Goal: Task Accomplishment & Management: Complete application form

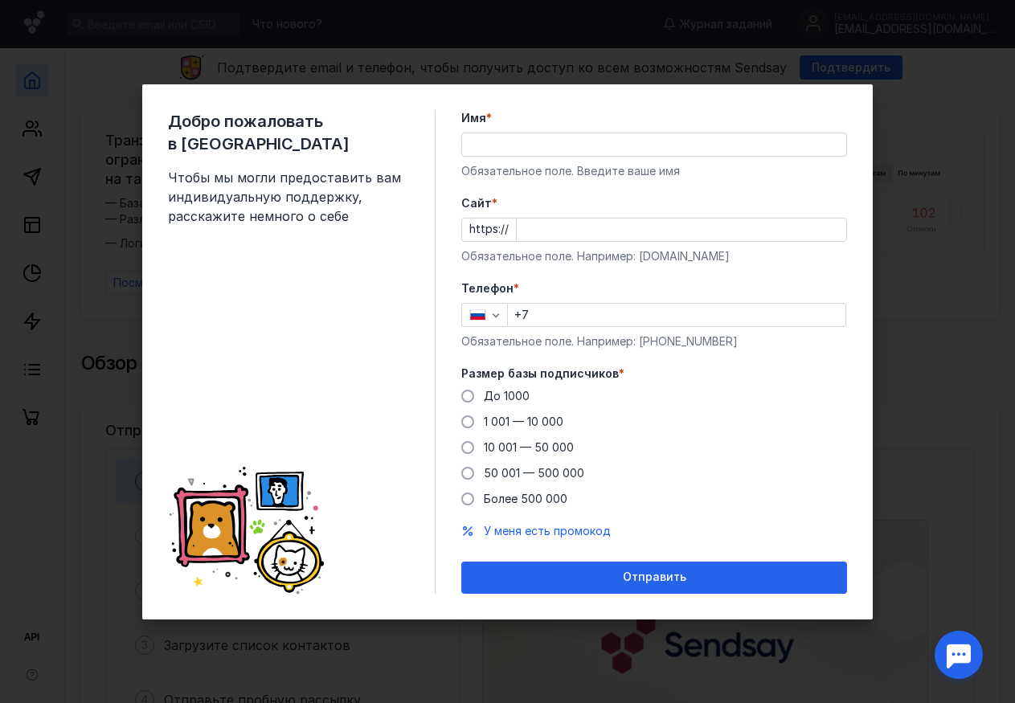
click at [659, 588] on div "Отправить" at bounding box center [654, 578] width 386 height 32
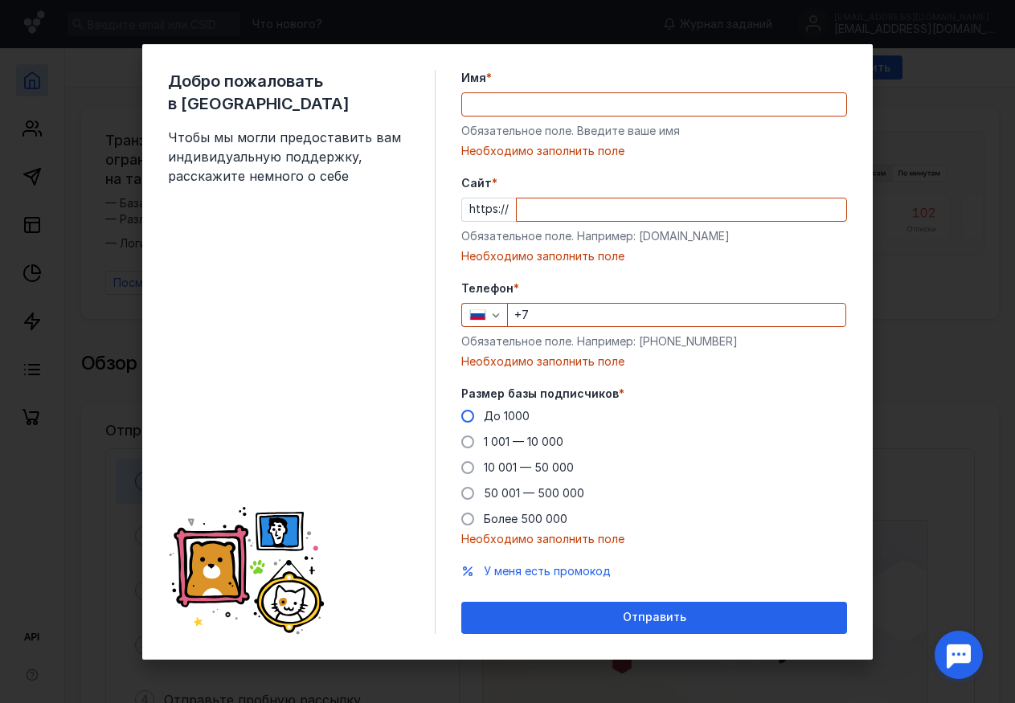
click at [463, 420] on span at bounding box center [467, 416] width 13 height 13
click at [0, 0] on input "До 1000" at bounding box center [0, 0] width 0 height 0
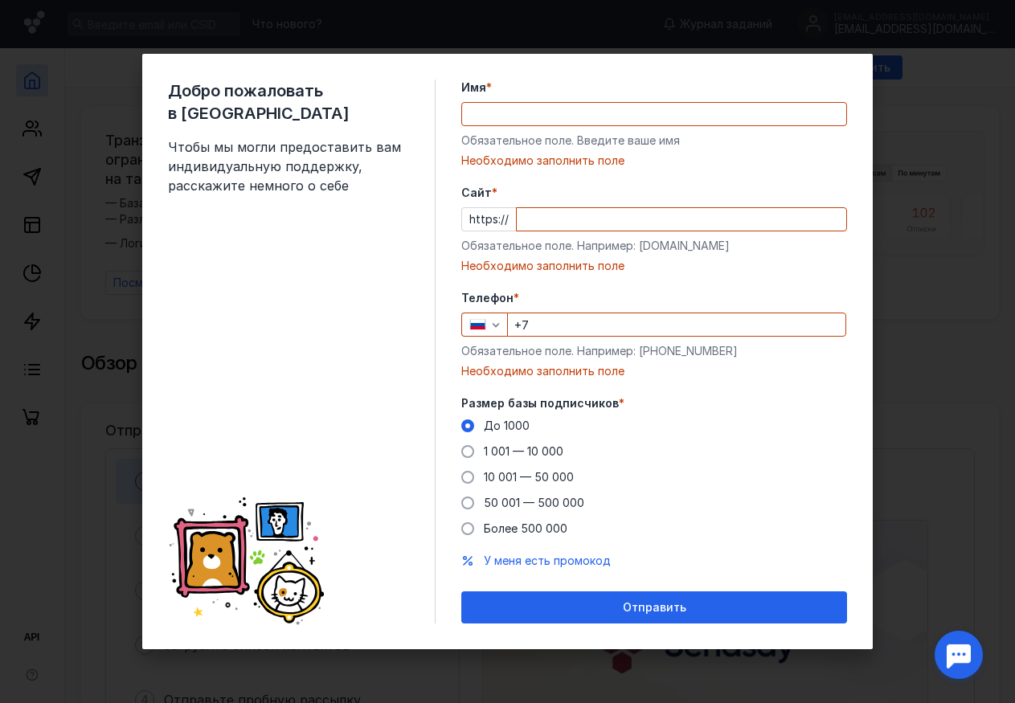
click at [658, 333] on input "+7" at bounding box center [677, 325] width 338 height 23
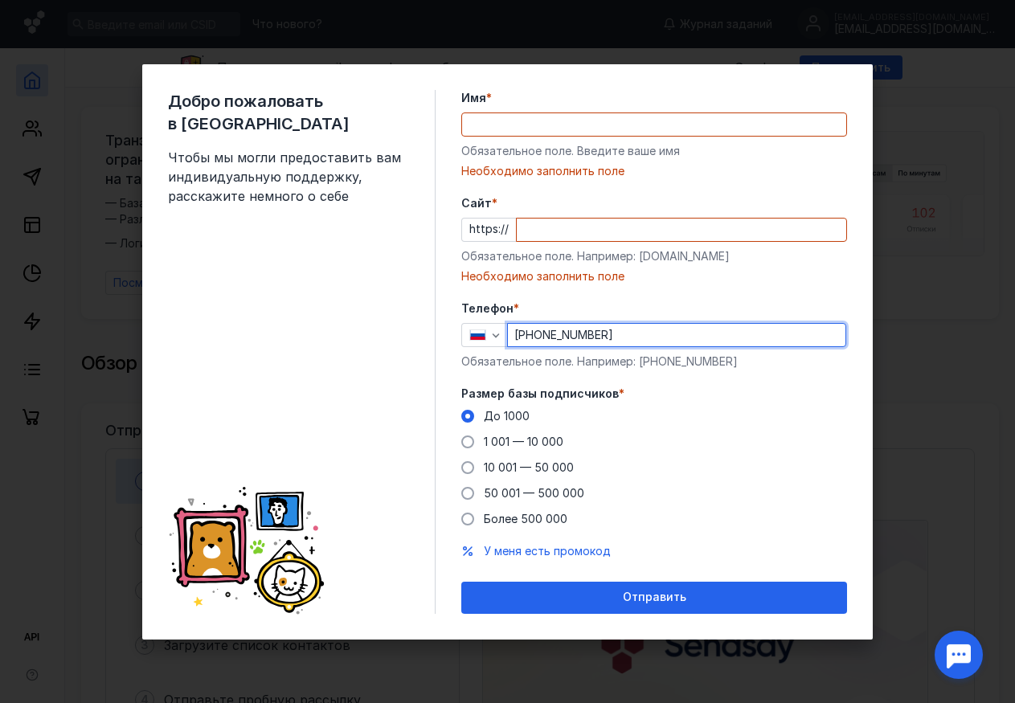
type input "[PHONE_NUMBER]"
click at [519, 225] on input "Cайт *" at bounding box center [682, 230] width 330 height 23
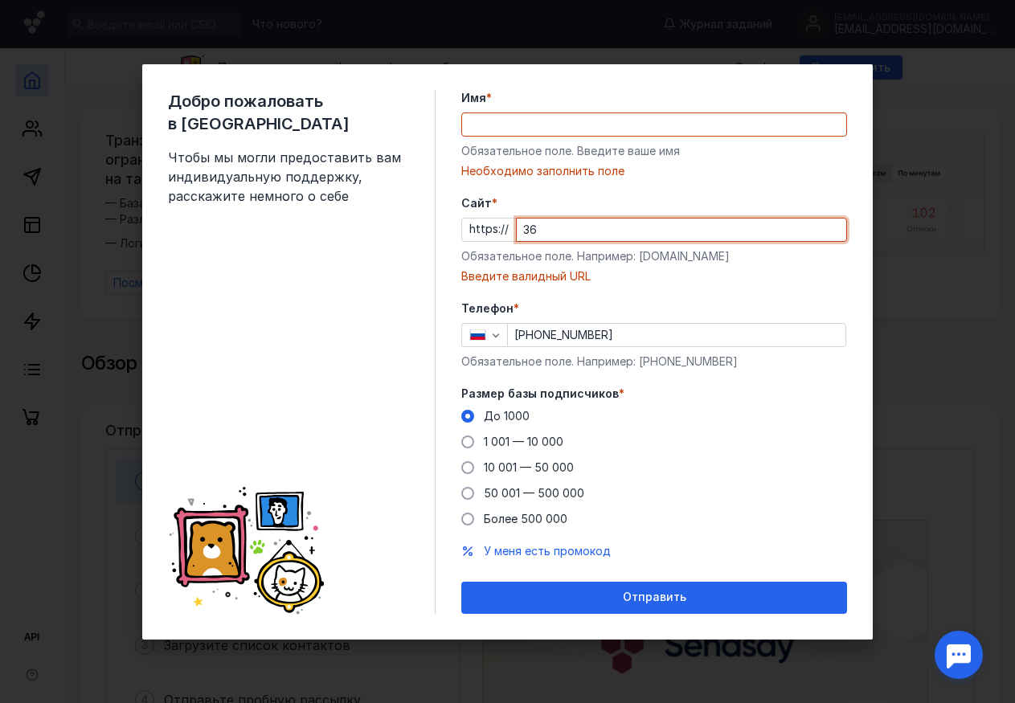
type input "3"
type input "ф"
type input "S"
type input "H"
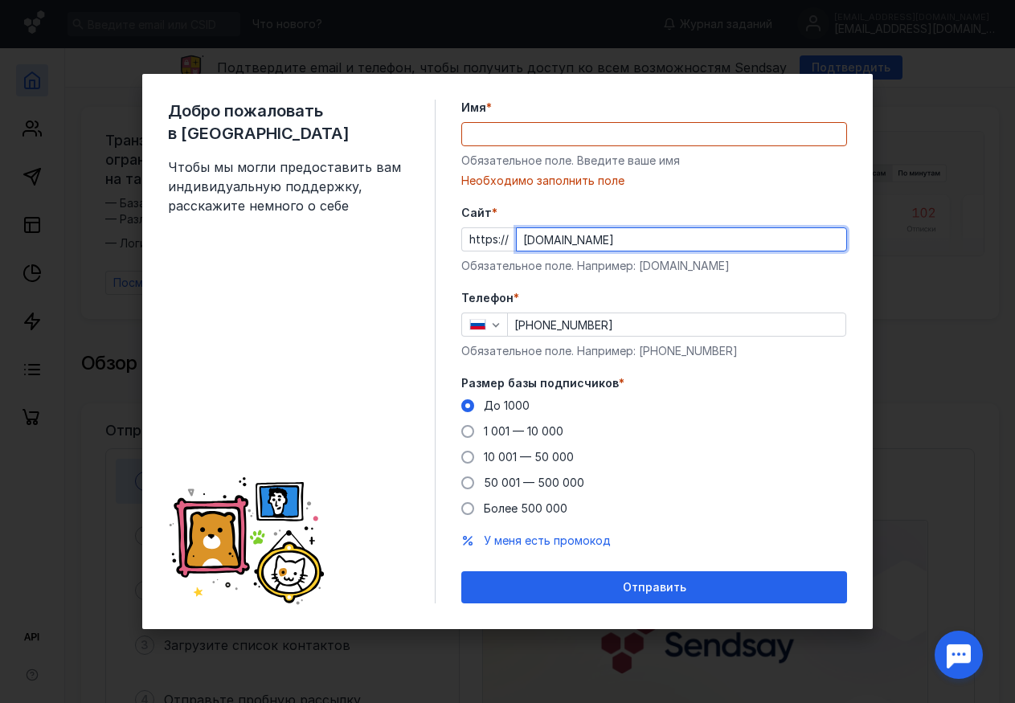
type input "[DOMAIN_NAME]"
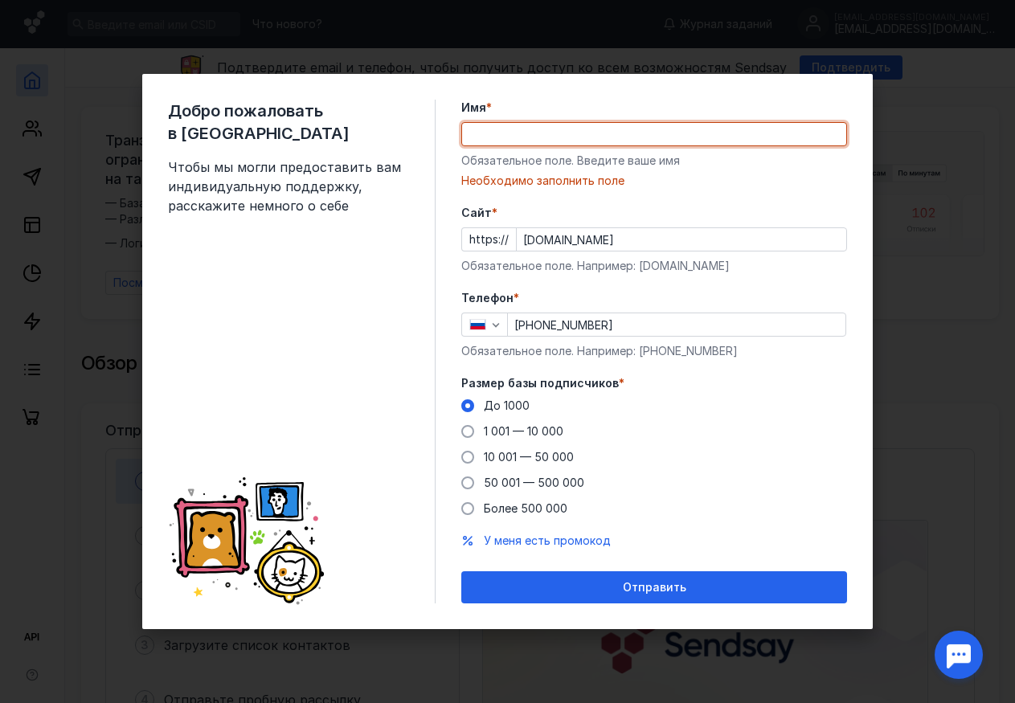
click at [663, 139] on input "Имя *" at bounding box center [654, 134] width 384 height 23
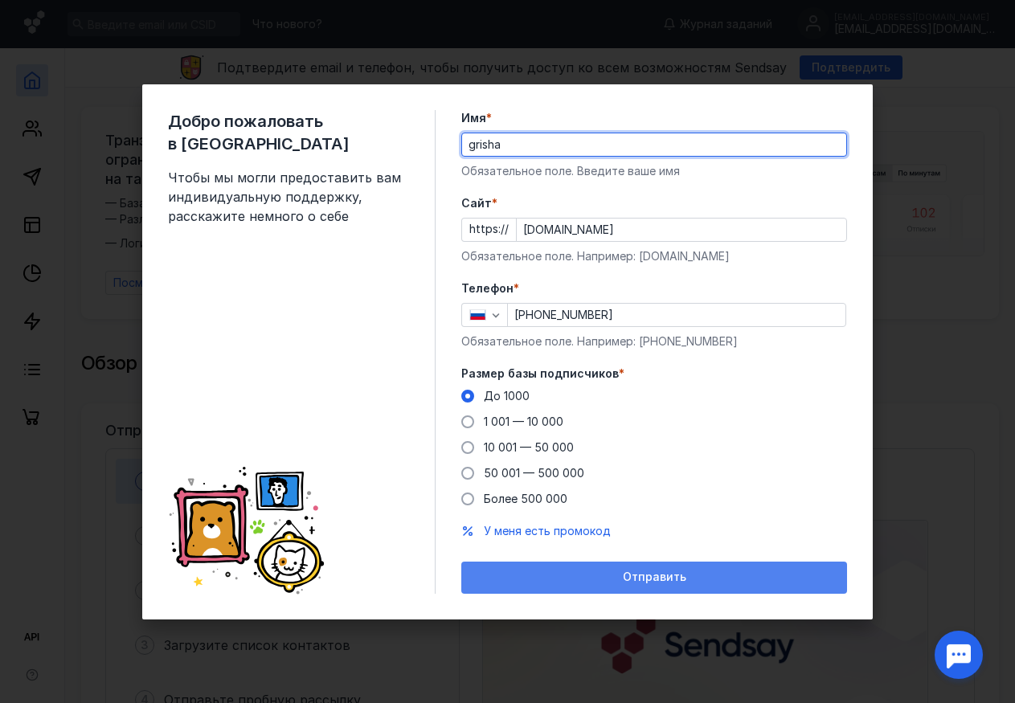
type input "grisha"
click at [695, 580] on div "Отправить" at bounding box center [654, 578] width 370 height 14
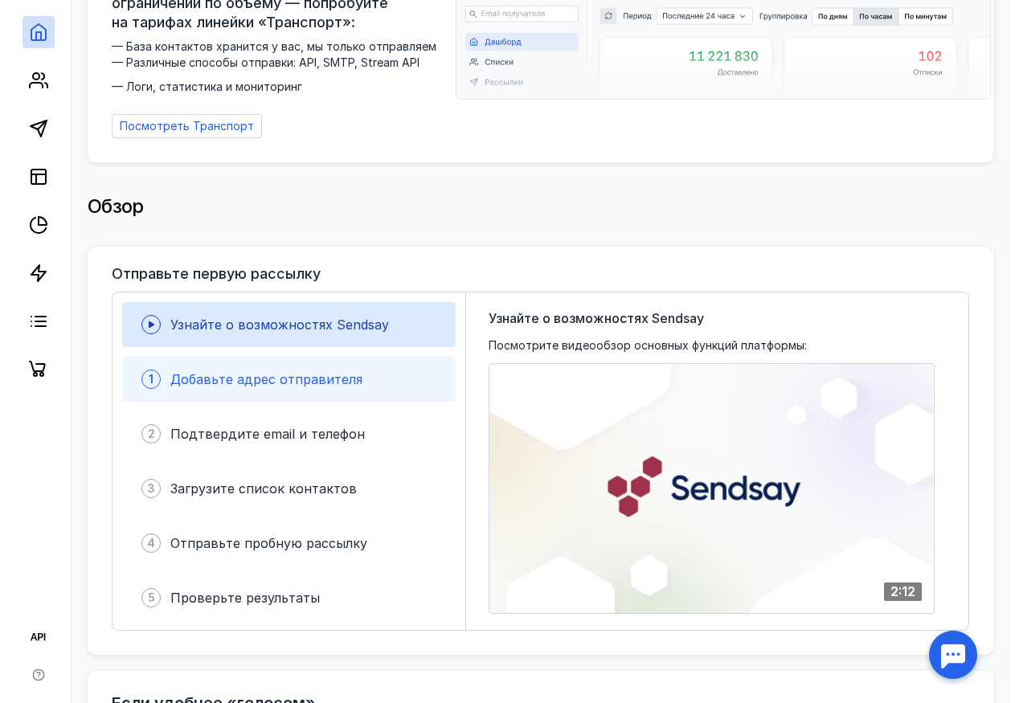
scroll to position [161, 0]
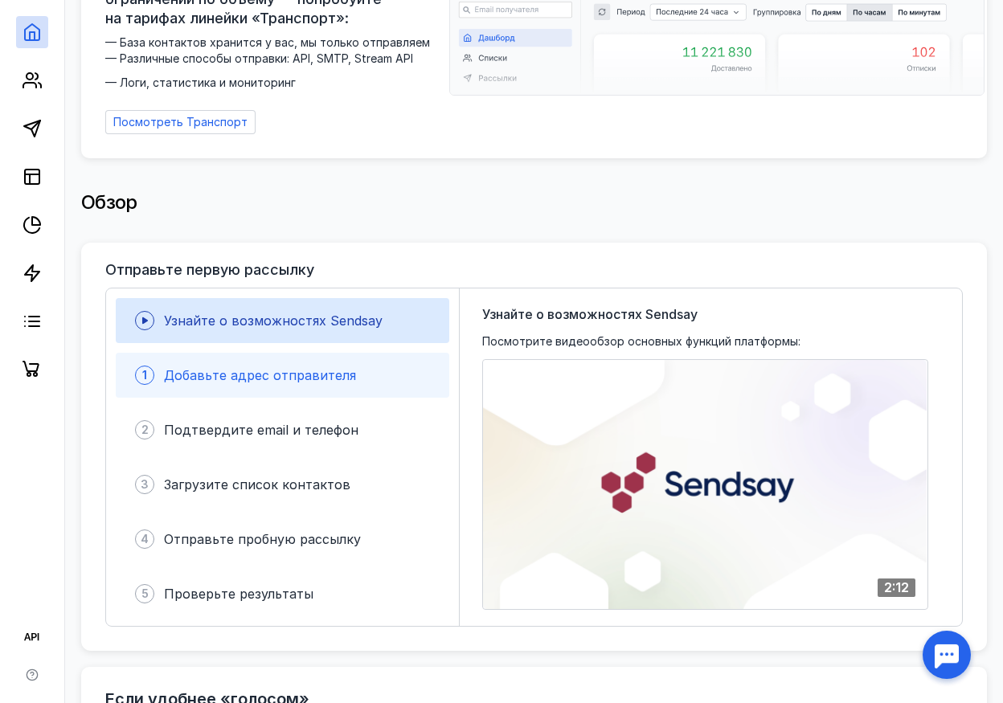
click at [386, 535] on div "4 Отправьте пробную рассылку" at bounding box center [283, 539] width 334 height 45
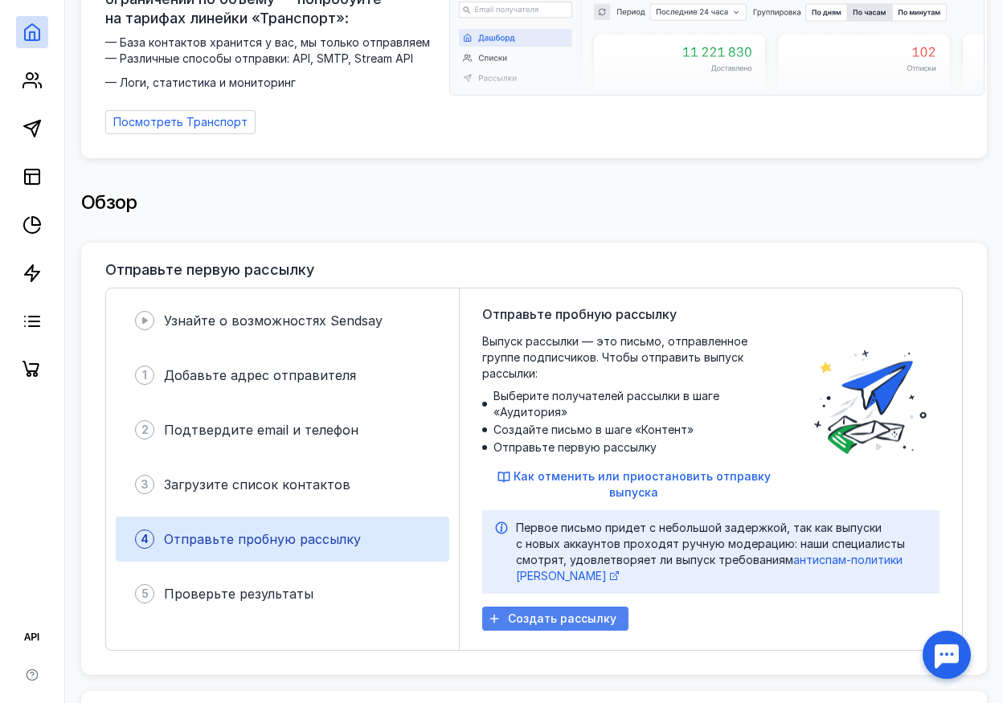
click at [524, 613] on span "Создать рассылку" at bounding box center [562, 620] width 109 height 14
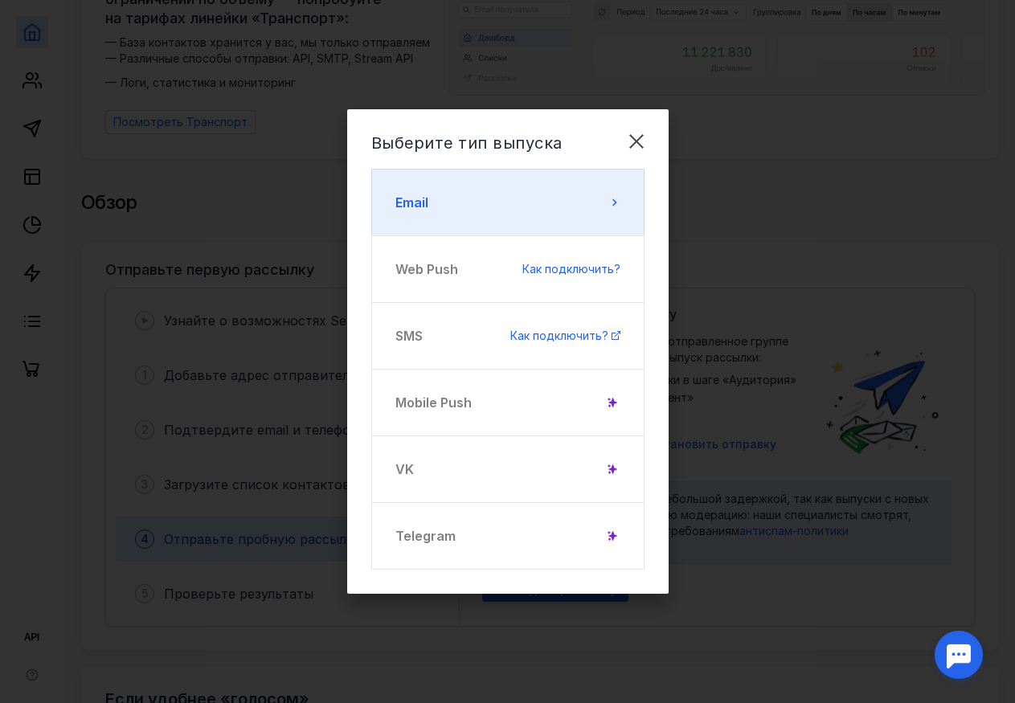
click at [593, 219] on button "Email" at bounding box center [507, 203] width 273 height 68
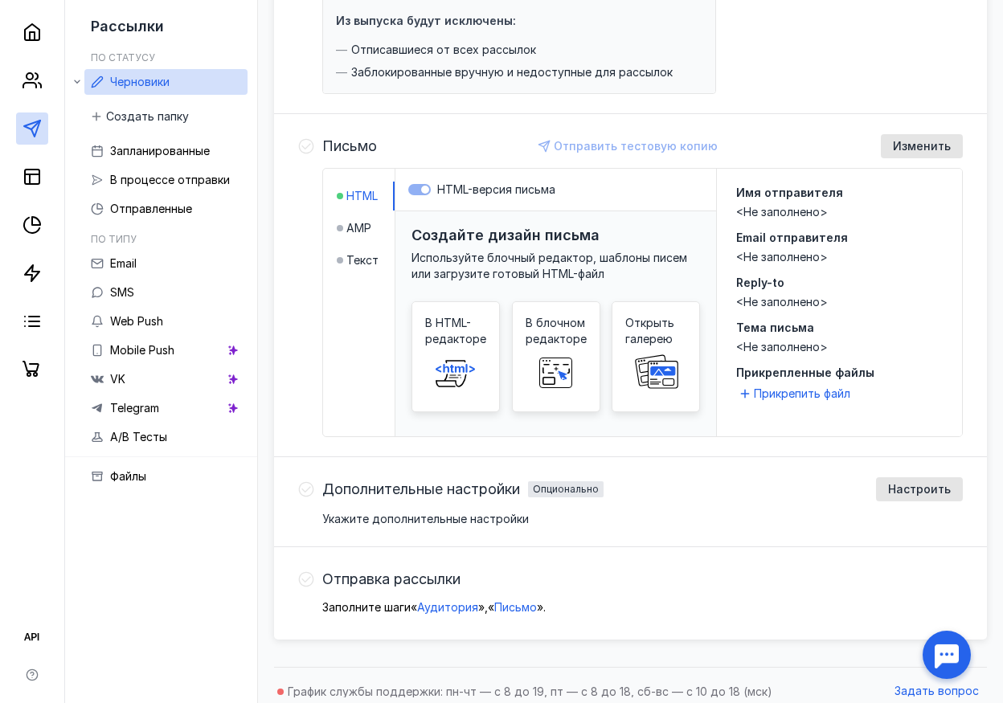
scroll to position [300, 0]
